Goal: Task Accomplishment & Management: Manage account settings

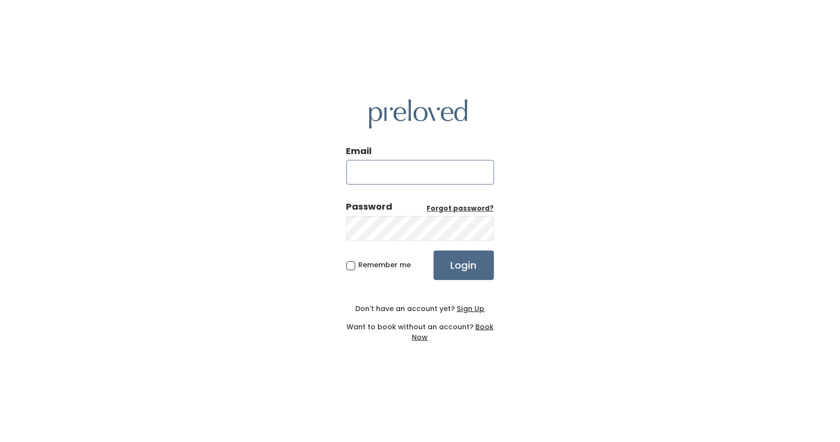
click at [424, 172] on input "Email" at bounding box center [420, 172] width 148 height 25
type input "houston@preloved.love"
click at [466, 252] on input "Login" at bounding box center [464, 266] width 61 height 30
click at [356, 265] on label "Remember me" at bounding box center [378, 265] width 65 height 10
click at [359, 265] on input "Remember me" at bounding box center [362, 263] width 6 height 6
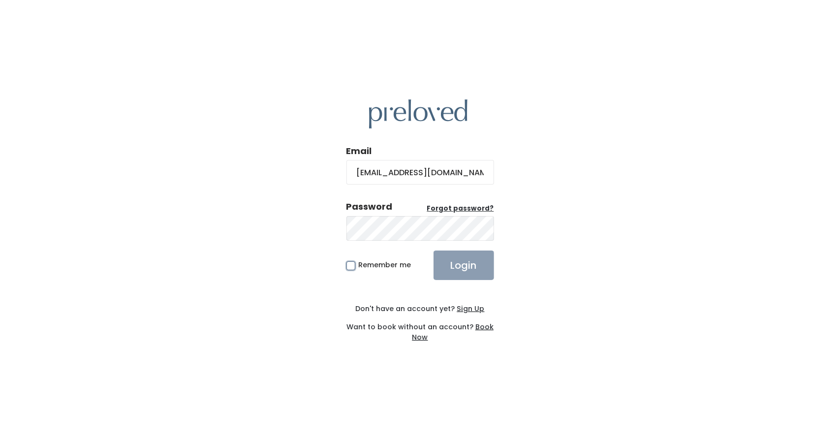
checkbox input "true"
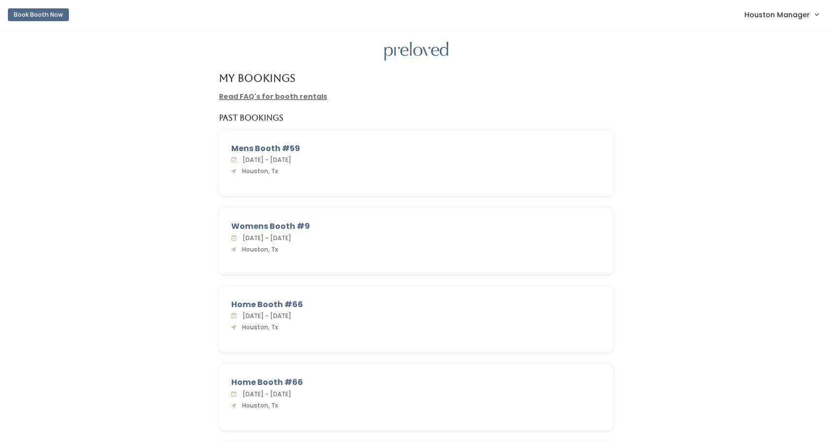
click at [801, 15] on span "Houston Manager" at bounding box center [777, 14] width 65 height 11
click at [777, 36] on link "Admin Home" at bounding box center [784, 39] width 88 height 18
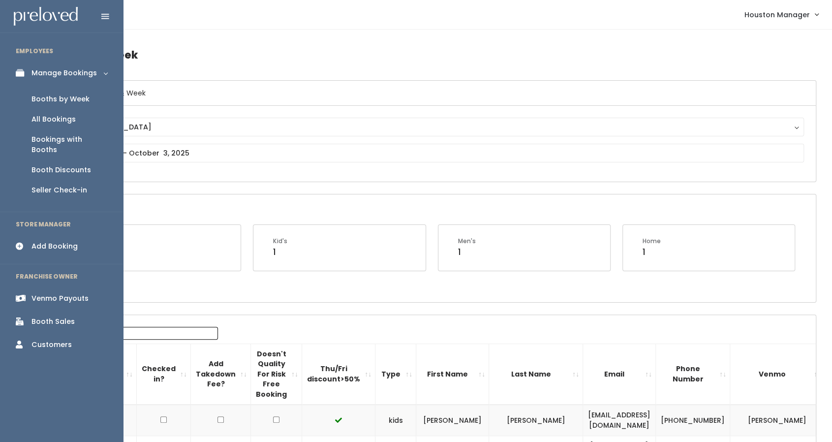
click at [50, 316] on div "Booth Sales" at bounding box center [52, 321] width 43 height 10
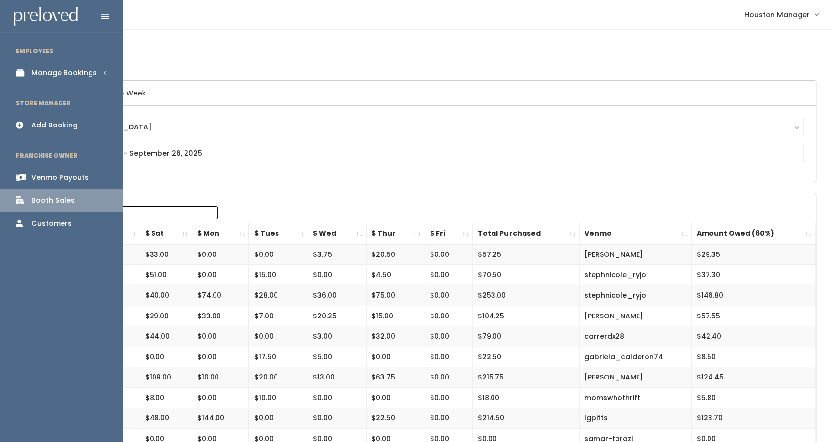
click at [56, 75] on div "Manage Bookings" at bounding box center [63, 73] width 65 height 10
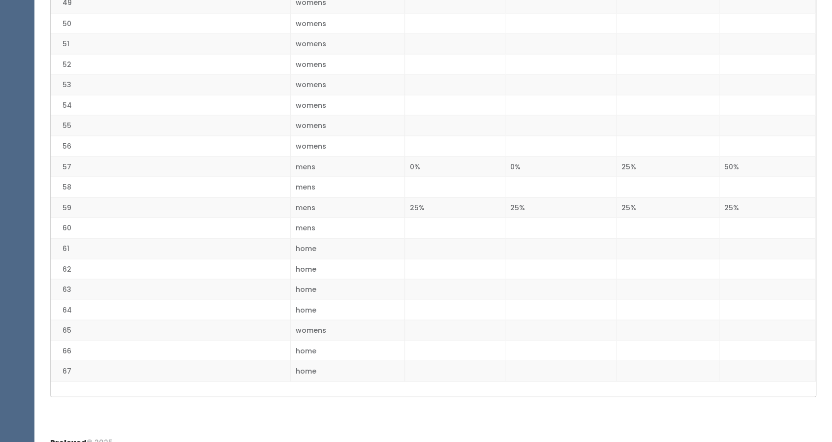
scroll to position [1234, 0]
